Goal: Find contact information

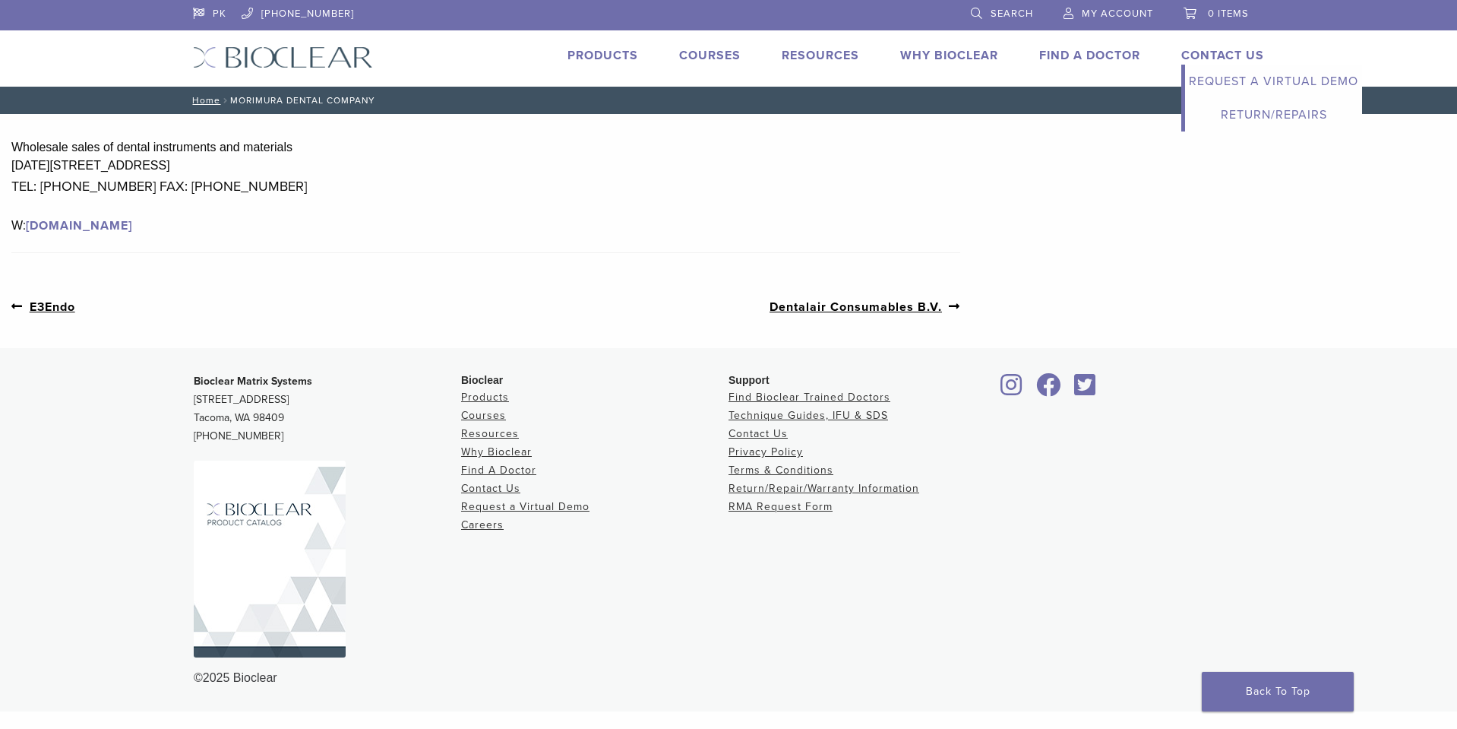
click at [1190, 53] on link "Contact Us" at bounding box center [1222, 55] width 83 height 15
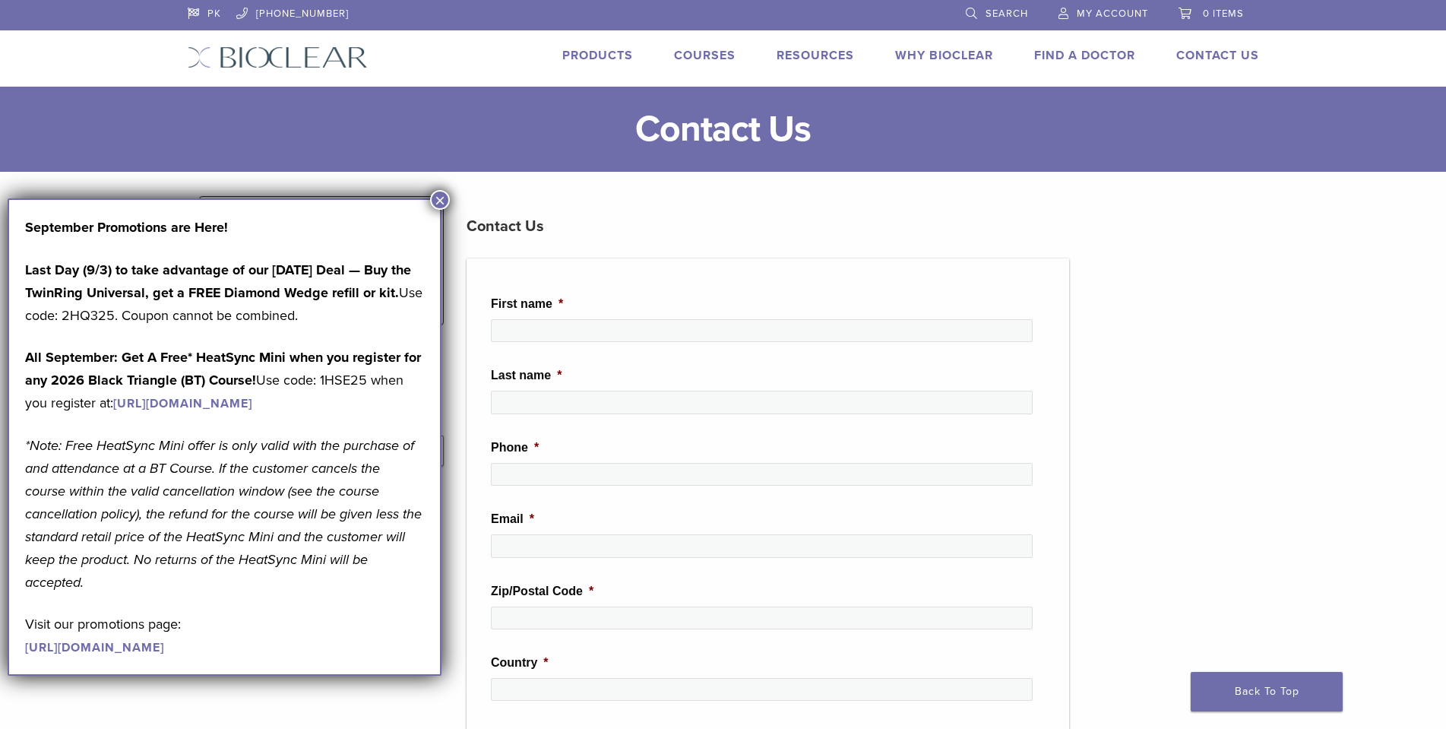
click at [432, 207] on button "×" at bounding box center [440, 200] width 20 height 20
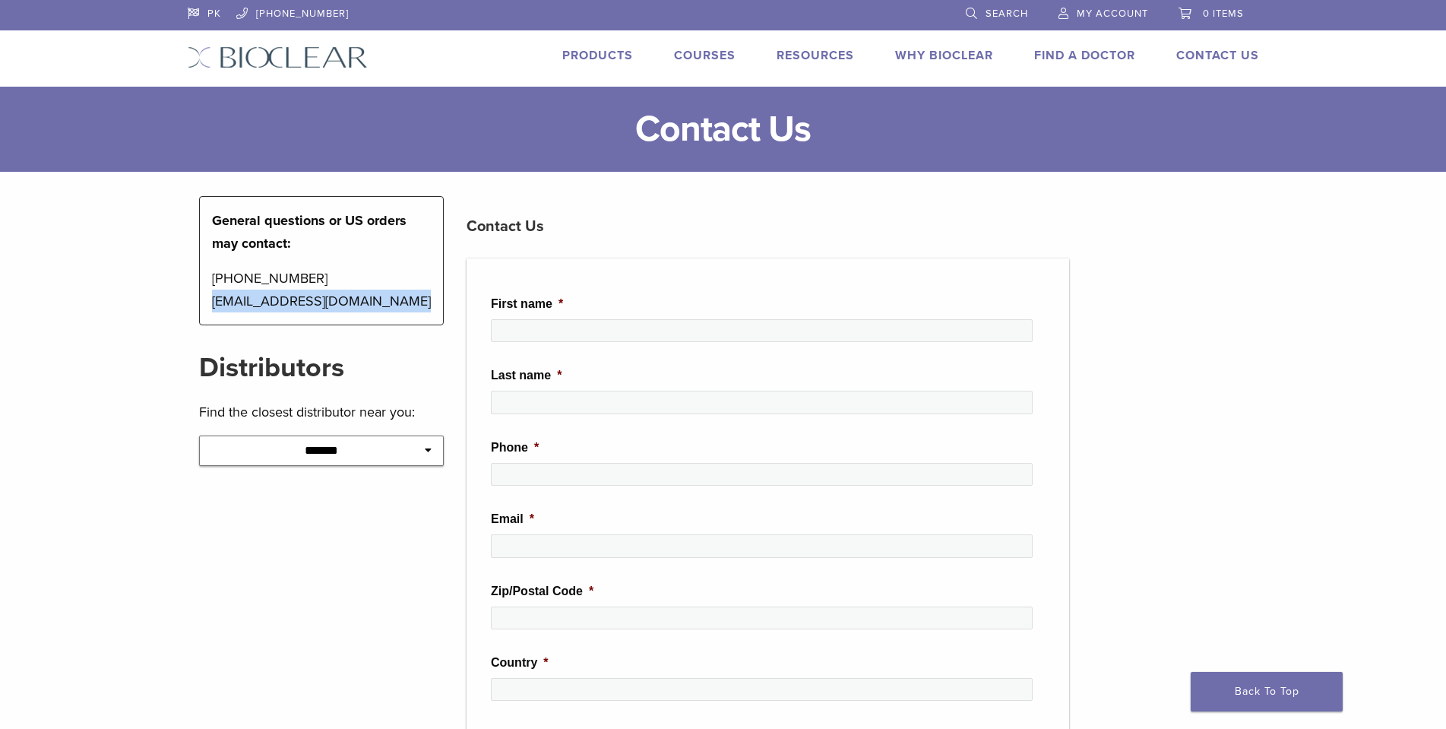
drag, startPoint x: 406, startPoint y: 298, endPoint x: 204, endPoint y: 321, distance: 203.5
click at [204, 321] on div "General questions or US orders may contact: [PHONE_NUMBER] [EMAIL_ADDRESS][DOMA…" at bounding box center [321, 260] width 245 height 129
copy p "[EMAIL_ADDRESS][DOMAIN_NAME]"
drag, startPoint x: 301, startPoint y: 279, endPoint x: 207, endPoint y: 285, distance: 94.4
click at [207, 285] on div "General questions or US orders may contact: [PHONE_NUMBER] [EMAIL_ADDRESS][DOMA…" at bounding box center [321, 260] width 245 height 129
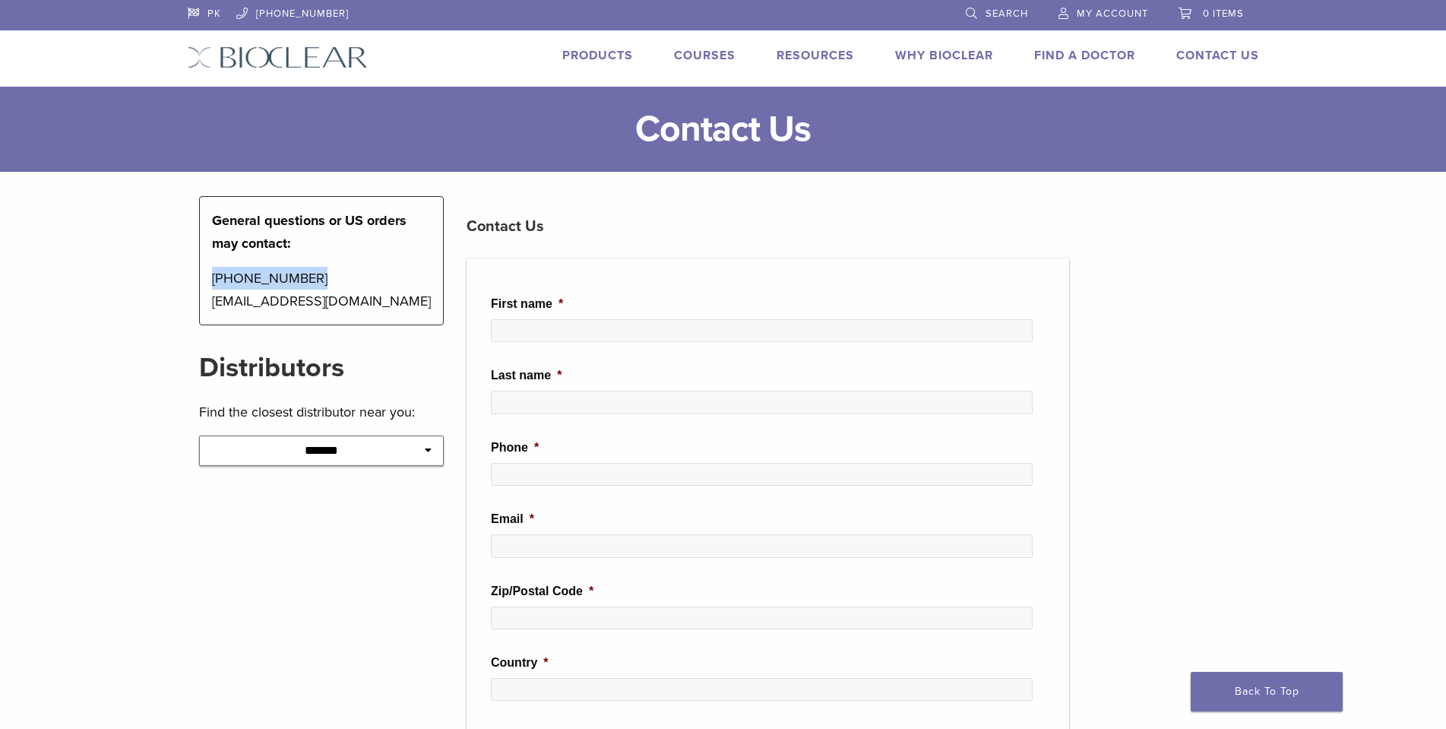
copy p "[PHONE_NUMBER]"
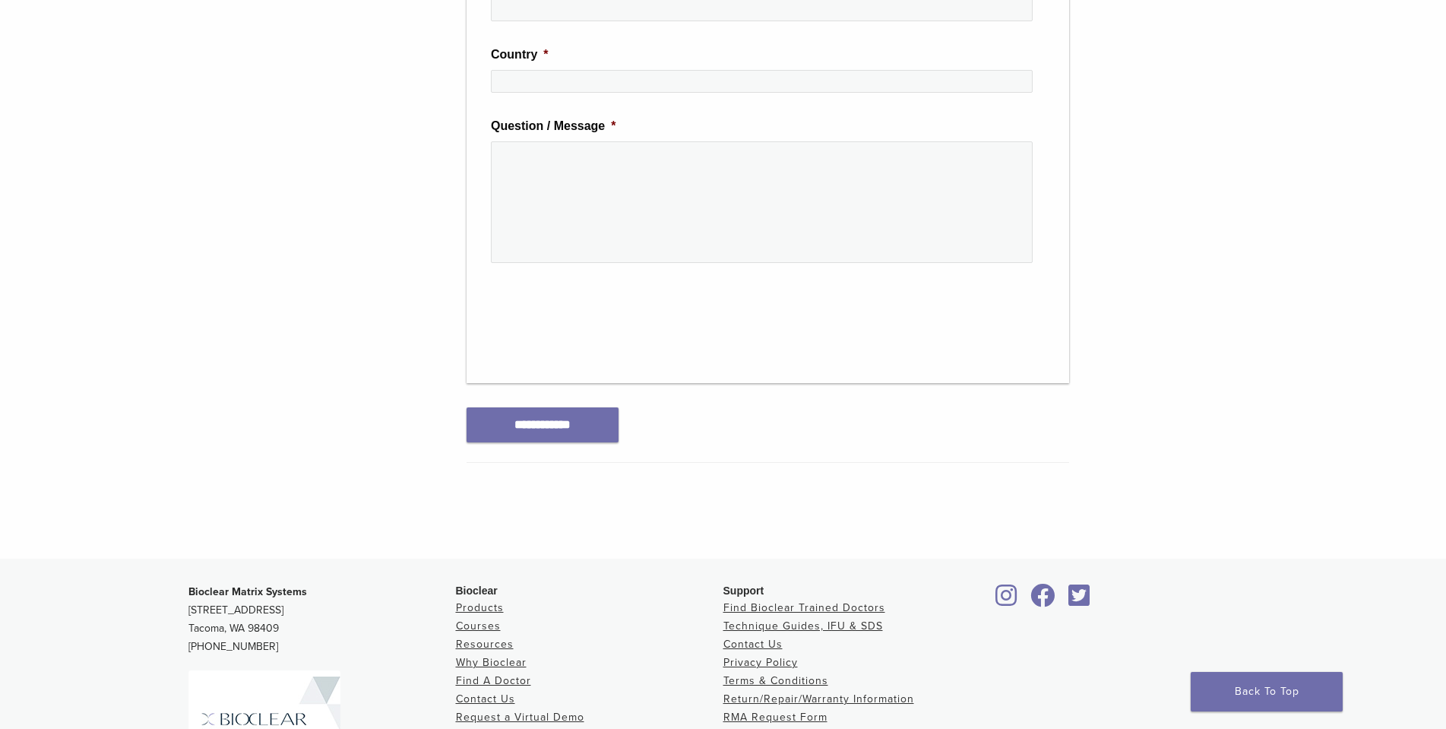
scroll to position [799, 0]
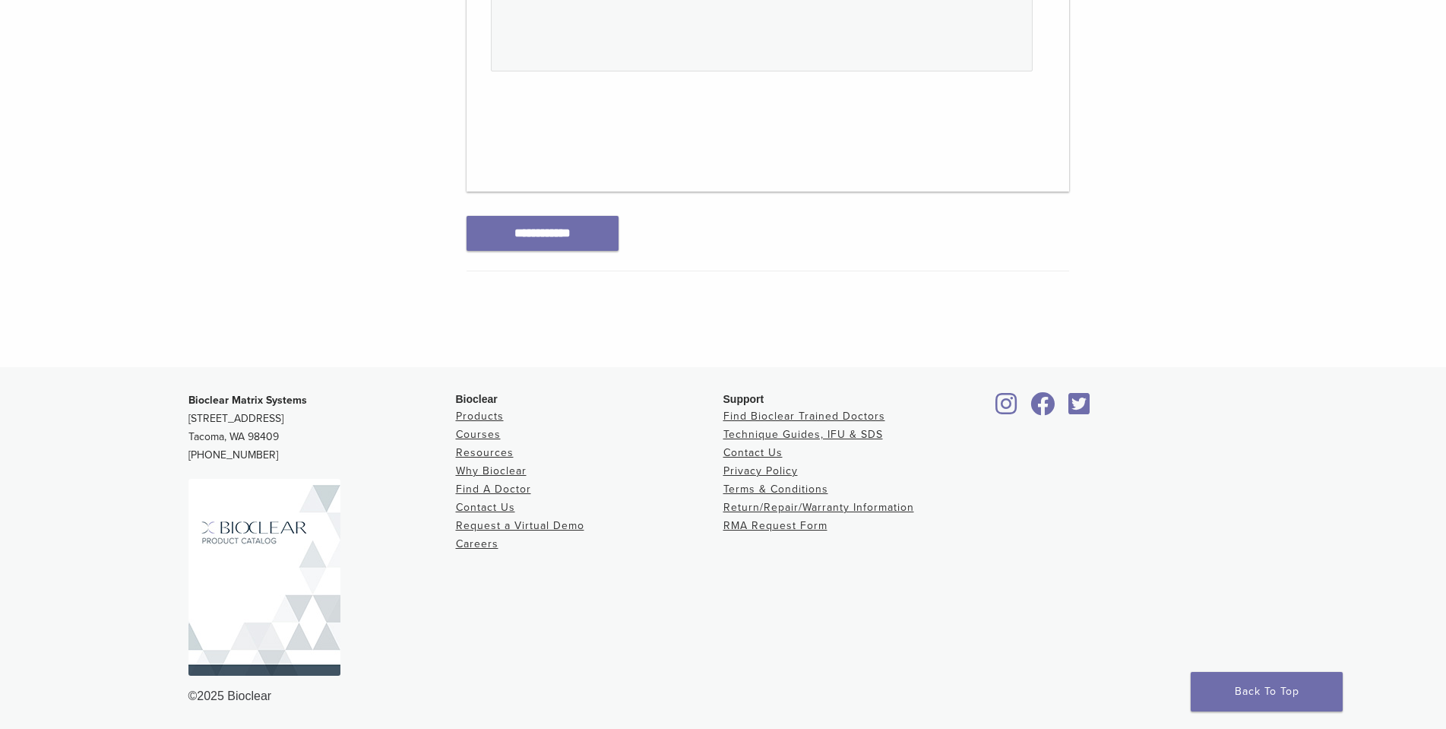
click at [1005, 406] on icon at bounding box center [1006, 403] width 22 height 24
